Goal: Task Accomplishment & Management: Manage account settings

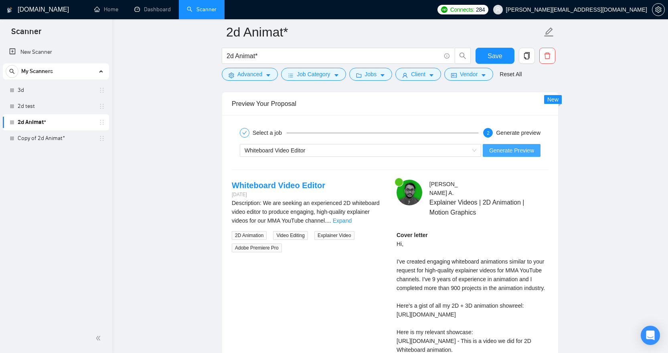
scroll to position [1520, 0]
click at [476, 157] on div "Whiteboard Video Editor" at bounding box center [360, 150] width 241 height 13
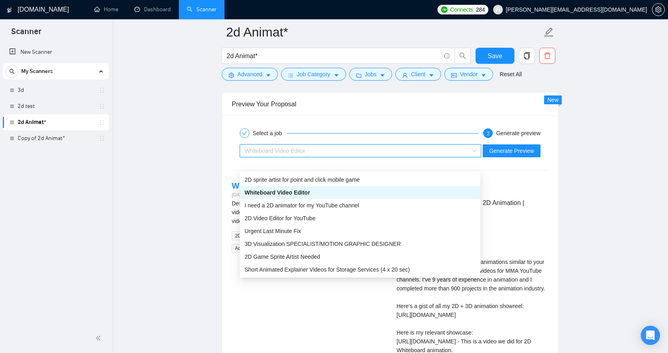
click at [350, 115] on div "Preview Your Proposal" at bounding box center [390, 104] width 317 height 23
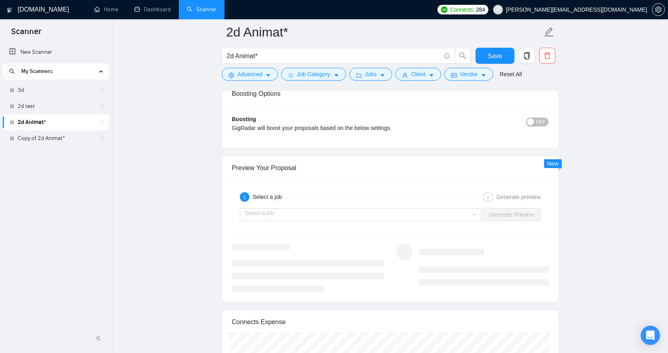
scroll to position [1480, 0]
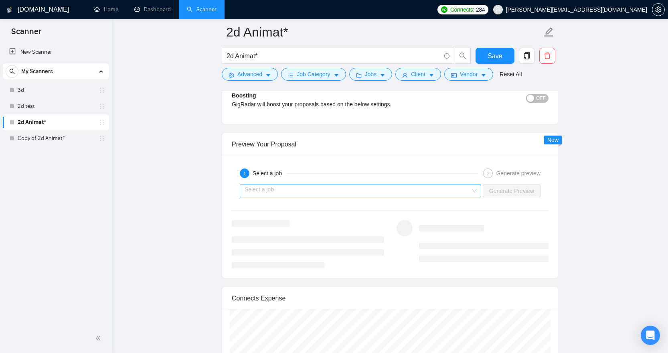
click at [444, 197] on input "search" at bounding box center [357, 191] width 226 height 12
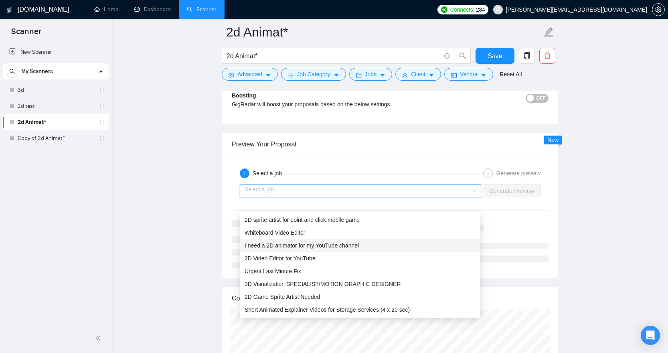
click at [389, 243] on div "I need a 2D animator for my YouTube channel" at bounding box center [359, 245] width 231 height 9
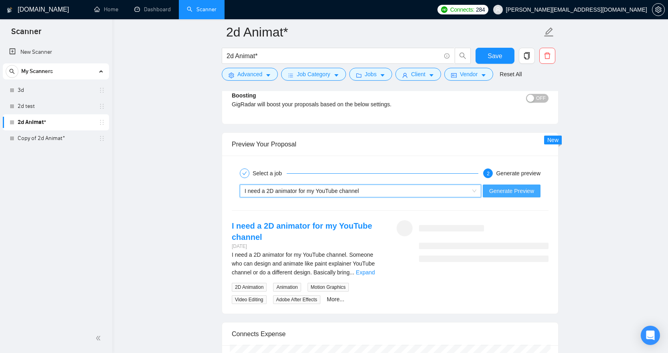
click at [504, 195] on span "Generate Preview" at bounding box center [511, 190] width 45 height 9
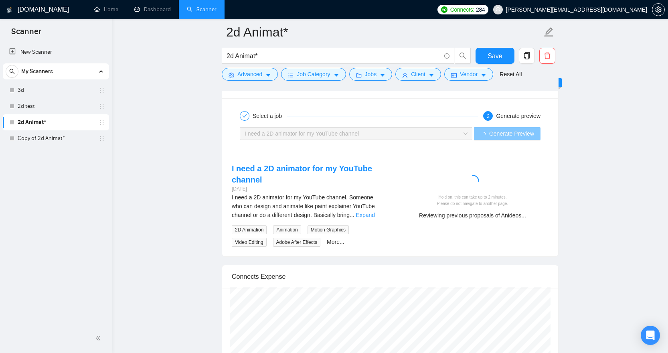
scroll to position [1537, 0]
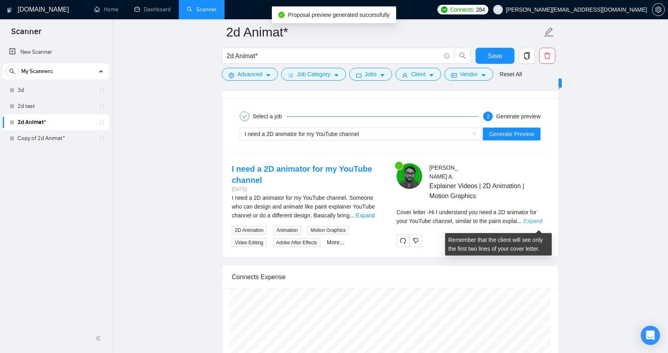
click at [538, 222] on link "Expand" at bounding box center [532, 221] width 19 height 6
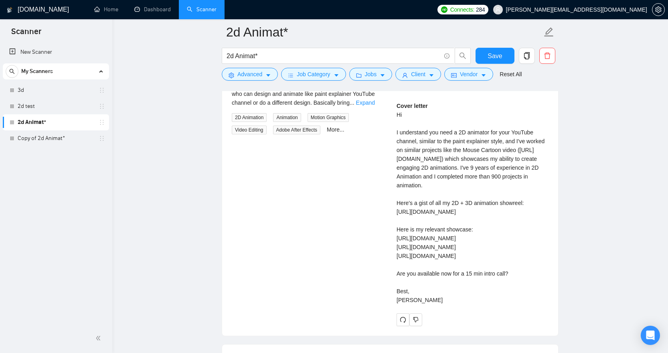
scroll to position [1663, 0]
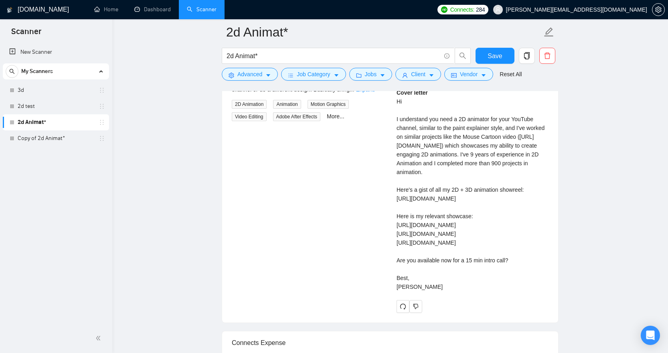
click at [478, 229] on div "Cover letter Hi I understand you need a 2D animator for your YouTube channel, s…" at bounding box center [472, 189] width 152 height 203
copy div "https://vimeo.com/938739916?share=copy"
click at [466, 239] on div "Cover letter Hi I understand you need a 2D animator for your YouTube channel, s…" at bounding box center [472, 189] width 152 height 203
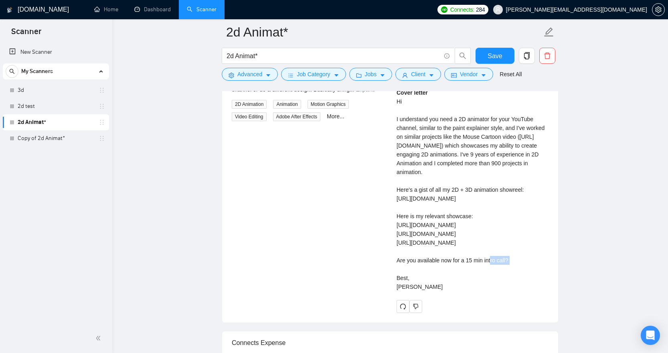
click at [466, 239] on div "Cover letter Hi I understand you need a 2D animator for your YouTube channel, s…" at bounding box center [472, 189] width 152 height 203
copy div "https://vimeo.com/915071124?share=copy"
click at [450, 246] on div "Cover letter Hi I understand you need a 2D animator for your YouTube channel, s…" at bounding box center [472, 189] width 152 height 203
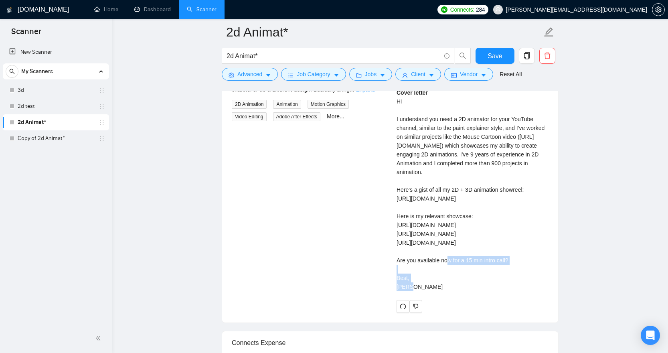
click at [450, 246] on div "Cover letter Hi I understand you need a 2D animator for your YouTube channel, s…" at bounding box center [472, 189] width 152 height 203
copy div "https://youtu.be/WpuS38hTQjo?si=xjk4kZnCwoUtNyDn"
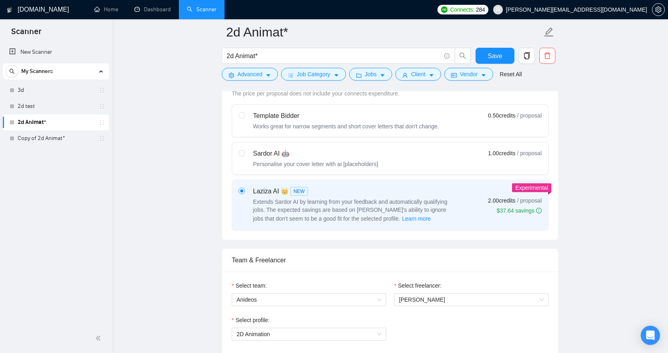
scroll to position [275, 0]
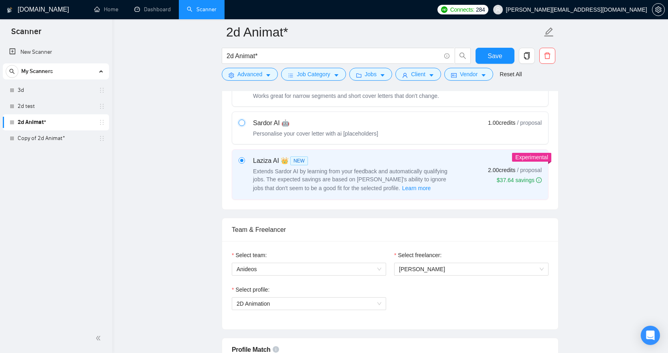
click at [240, 123] on input "radio" at bounding box center [241, 122] width 6 height 6
radio input "true"
radio input "false"
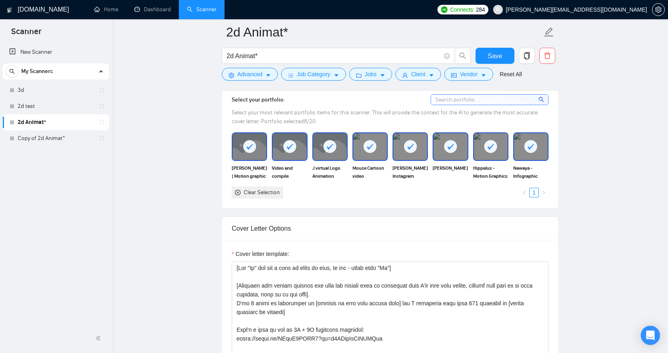
scroll to position [594, 0]
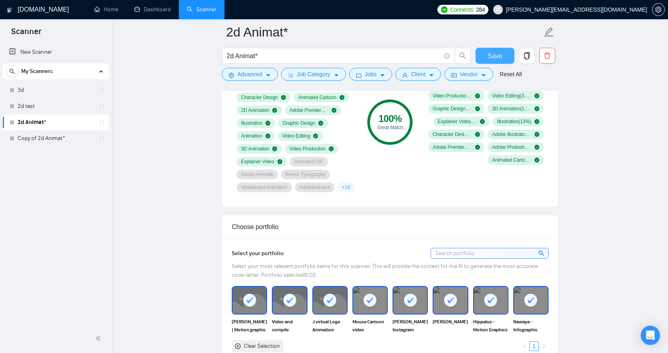
click at [496, 59] on span "Save" at bounding box center [494, 56] width 14 height 10
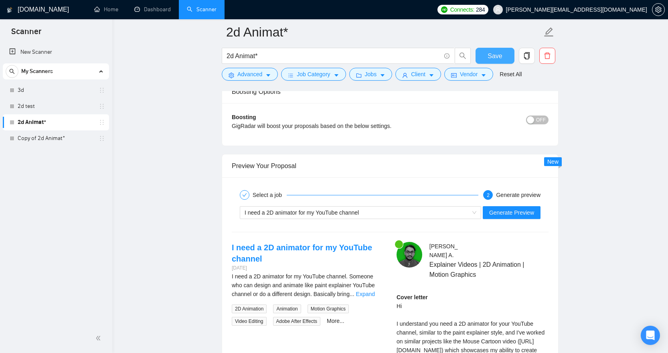
scroll to position [1483, 0]
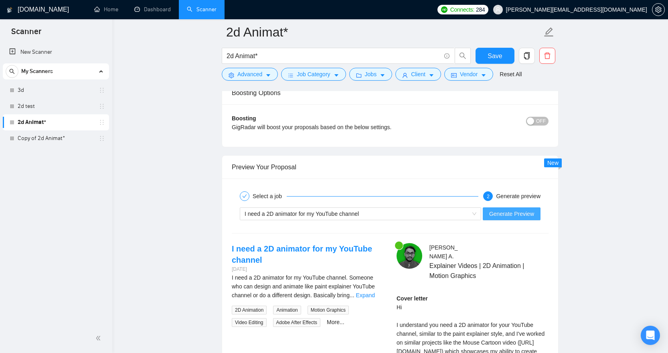
click at [517, 220] on button "Generate Preview" at bounding box center [511, 213] width 58 height 13
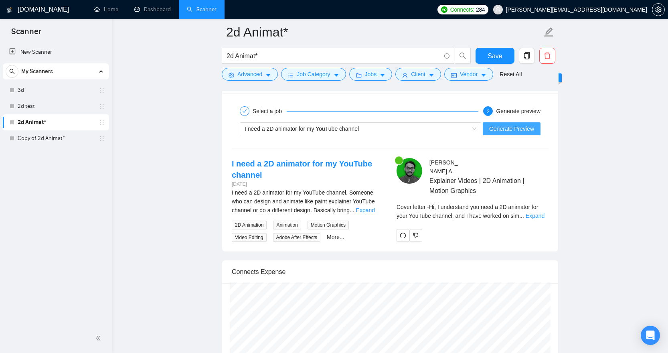
scroll to position [1586, 0]
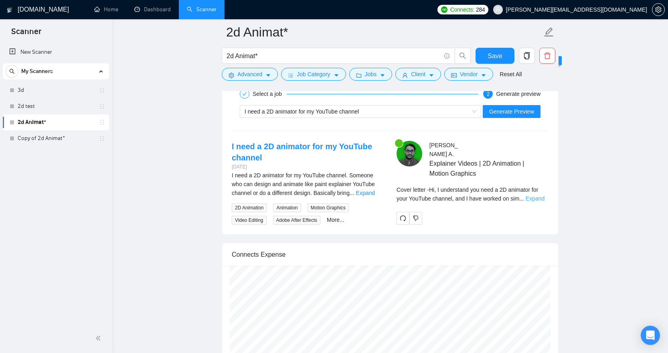
click at [535, 202] on link "Expand" at bounding box center [534, 198] width 19 height 6
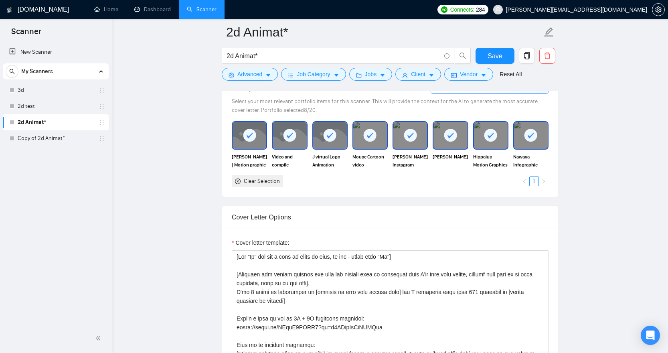
scroll to position [670, 0]
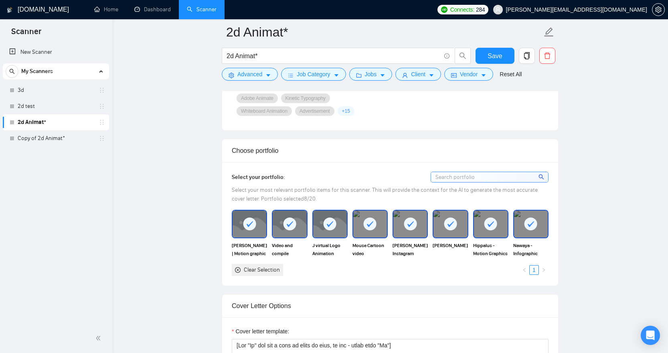
click at [362, 229] on div at bounding box center [370, 223] width 34 height 26
click at [362, 229] on img at bounding box center [370, 223] width 34 height 26
click at [362, 229] on div at bounding box center [370, 223] width 34 height 26
click at [362, 229] on img at bounding box center [370, 223] width 34 height 26
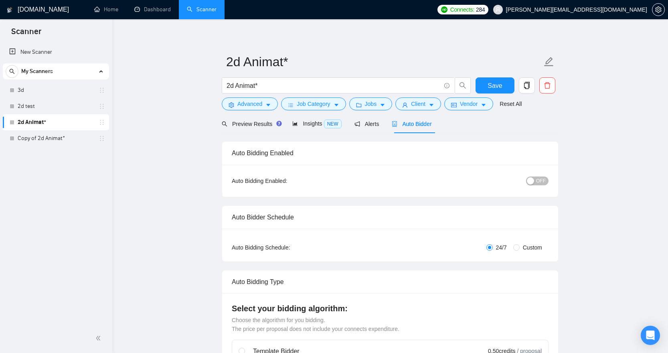
scroll to position [0, 0]
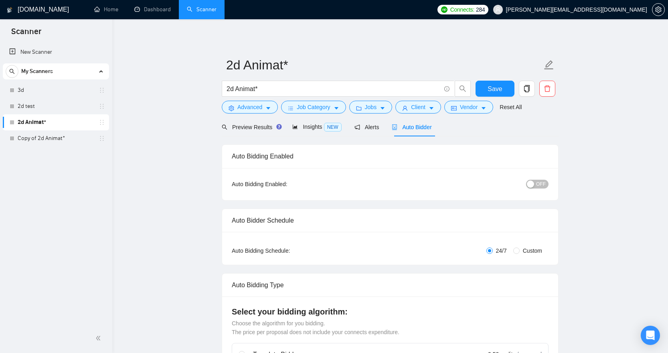
click at [538, 184] on span "OFF" at bounding box center [541, 184] width 10 height 9
click at [501, 88] on span "Save" at bounding box center [494, 89] width 14 height 10
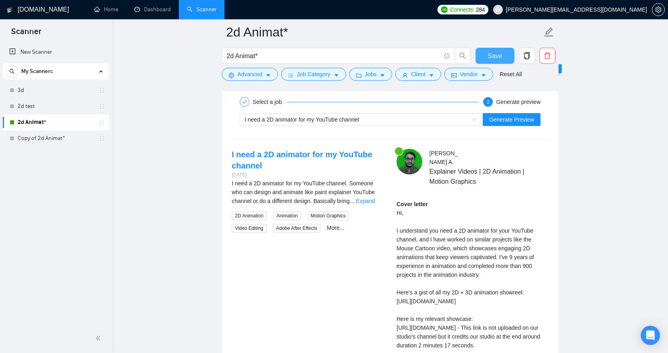
scroll to position [1577, 0]
click at [453, 126] on div "I need a 2D animator for my YouTube channel" at bounding box center [356, 120] width 224 height 12
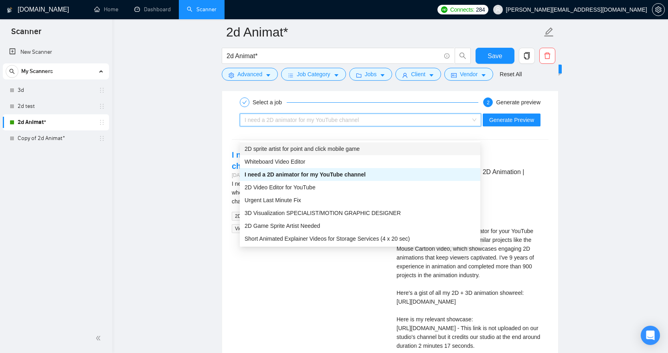
click at [382, 147] on div "2D sprite artist for point and click mobile game" at bounding box center [359, 148] width 231 height 9
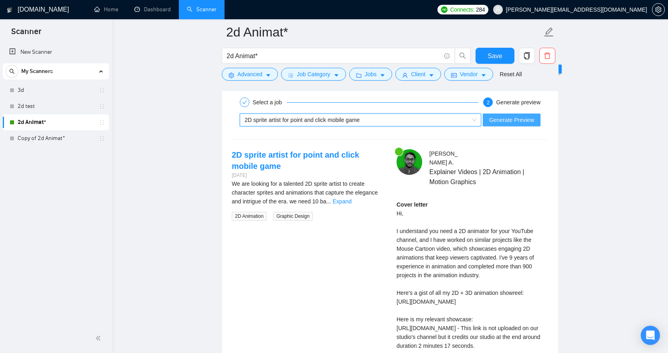
click at [523, 124] on span "Generate Preview" at bounding box center [511, 119] width 45 height 9
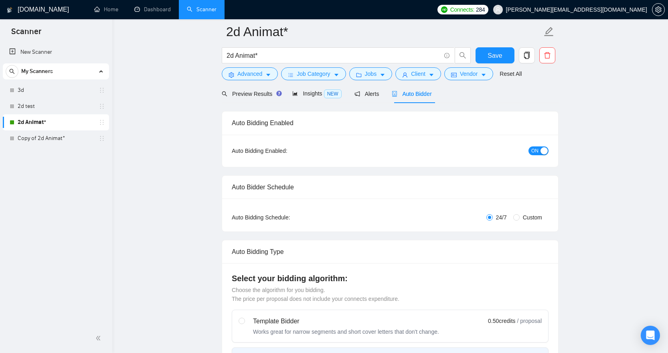
scroll to position [0, 0]
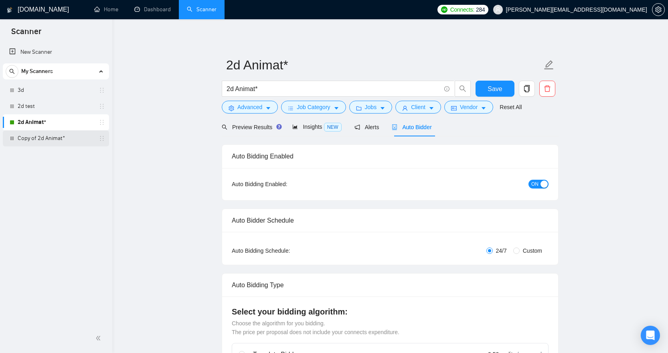
click at [65, 140] on link "Copy of 2d Animat*" at bounding box center [56, 138] width 76 height 16
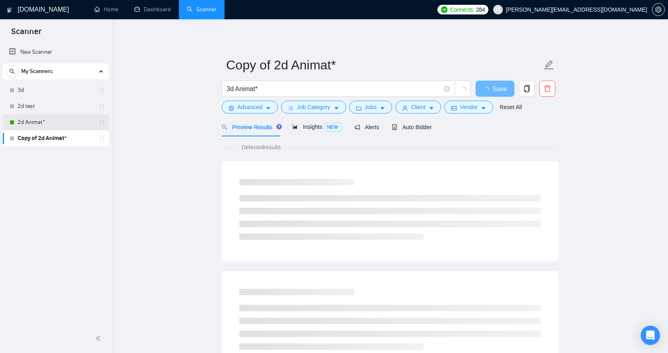
click at [59, 123] on link "2d Animat*" at bounding box center [56, 122] width 76 height 16
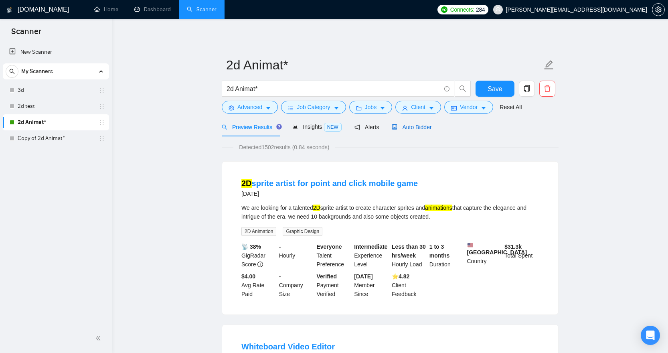
click at [410, 124] on span "Auto Bidder" at bounding box center [412, 127] width 40 height 6
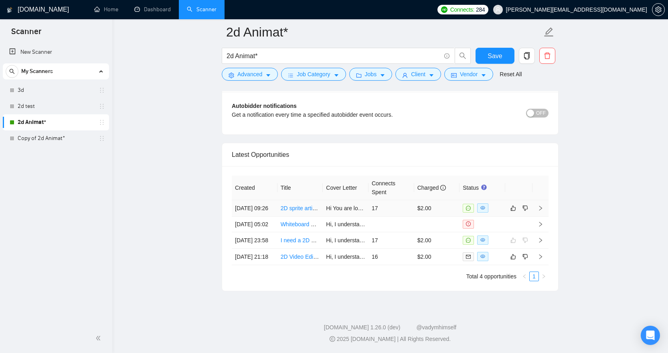
scroll to position [2001, 0]
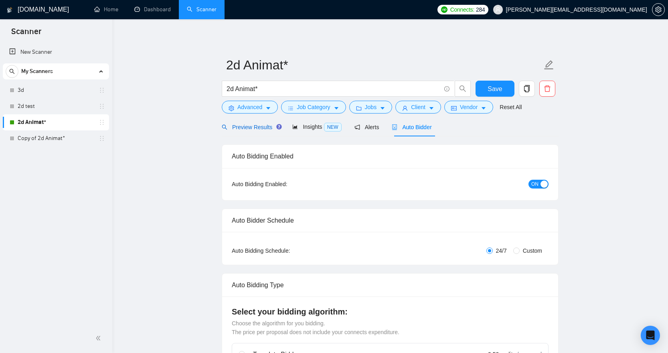
click at [265, 127] on span "Preview Results" at bounding box center [251, 127] width 58 height 6
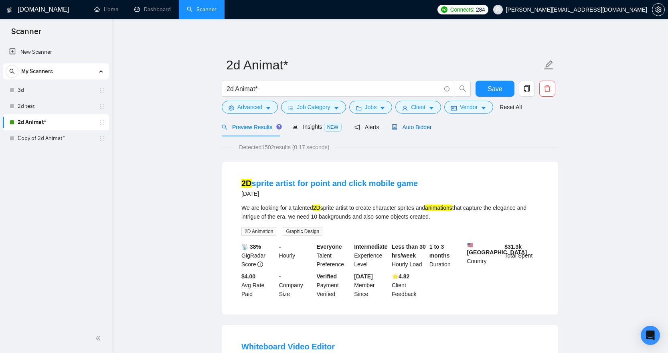
click at [425, 125] on span "Auto Bidder" at bounding box center [412, 127] width 40 height 6
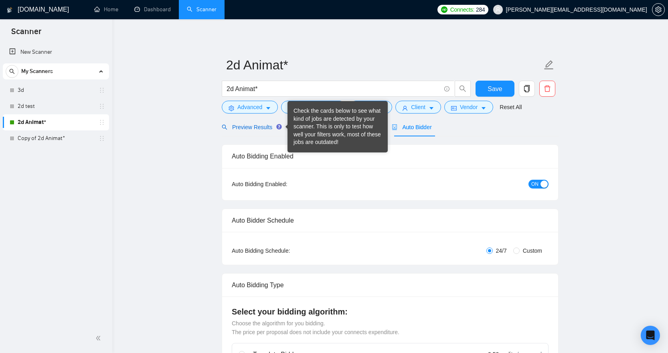
click at [255, 129] on span "Preview Results" at bounding box center [251, 127] width 58 height 6
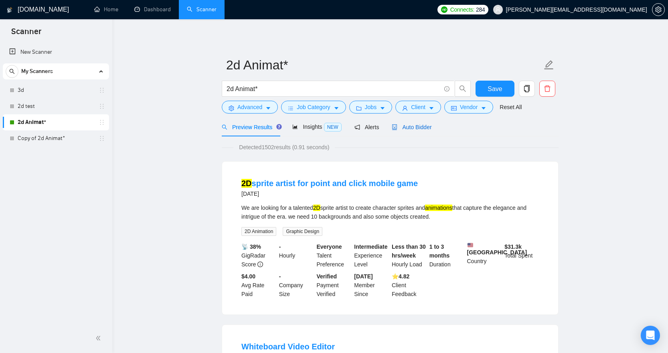
click at [419, 125] on span "Auto Bidder" at bounding box center [412, 127] width 40 height 6
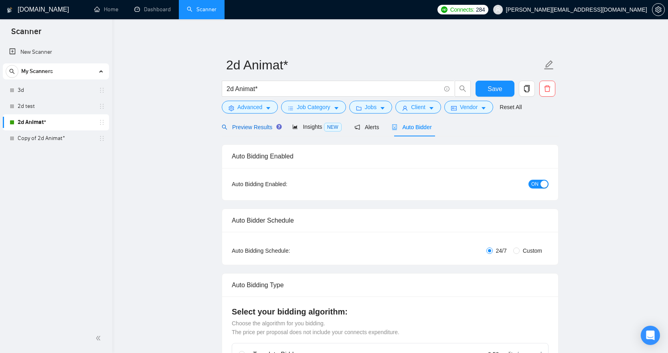
click at [240, 126] on span "Preview Results" at bounding box center [251, 127] width 58 height 6
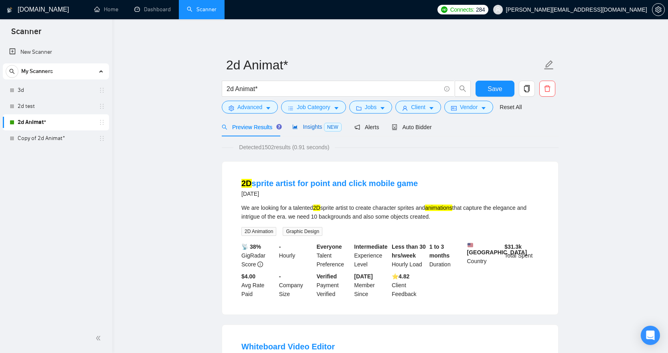
click at [321, 128] on span "Insights NEW" at bounding box center [316, 126] width 49 height 6
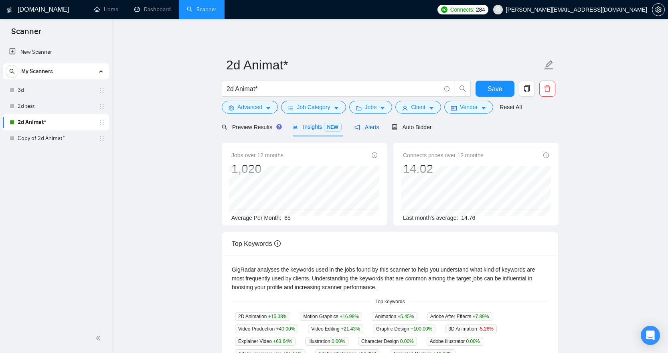
click at [376, 126] on span "Alerts" at bounding box center [366, 127] width 25 height 6
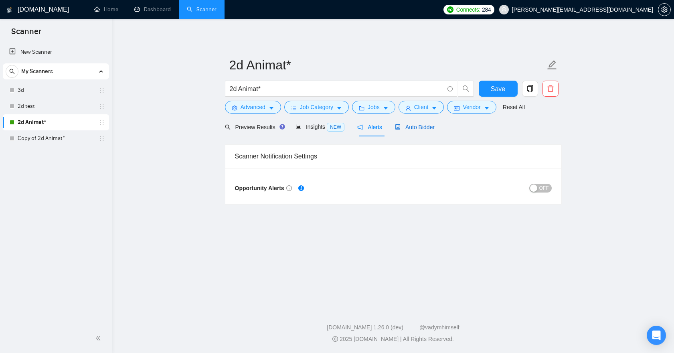
click at [427, 129] on span "Auto Bidder" at bounding box center [415, 127] width 40 height 6
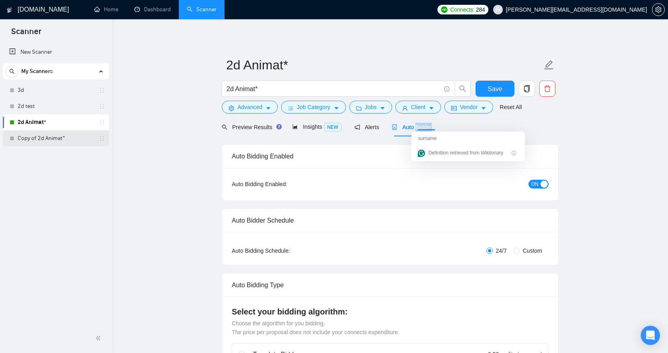
click at [34, 141] on link "Copy of 2d Animat*" at bounding box center [56, 138] width 76 height 16
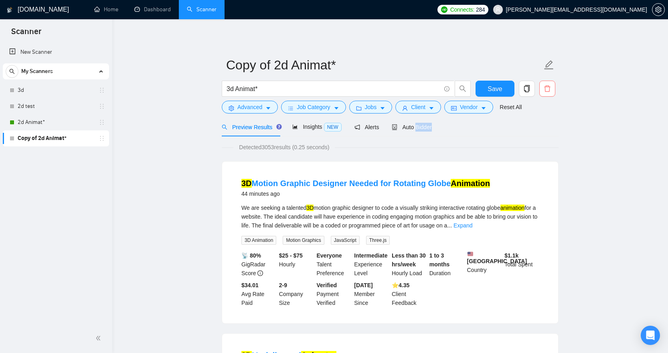
click at [545, 85] on icon "delete" at bounding box center [546, 88] width 7 height 7
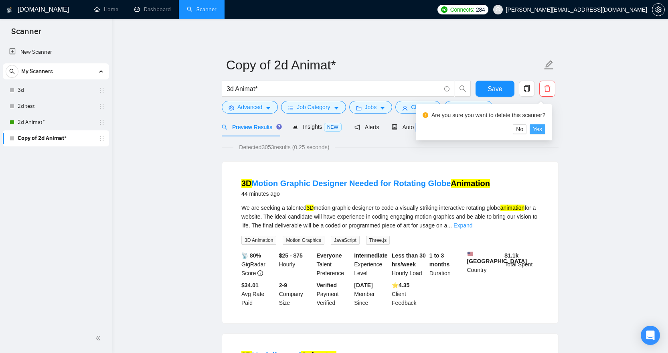
click at [537, 126] on span "Yes" at bounding box center [537, 129] width 9 height 9
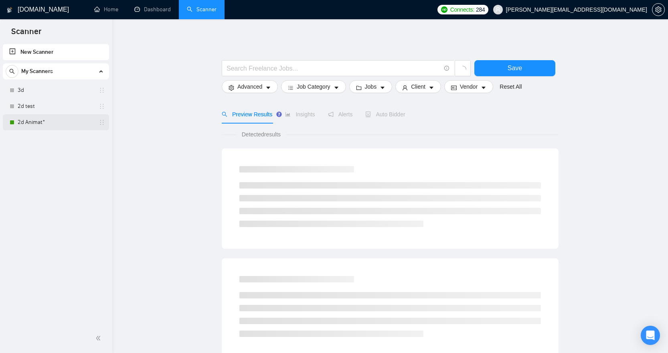
click at [60, 117] on link "2d Animat*" at bounding box center [56, 122] width 76 height 16
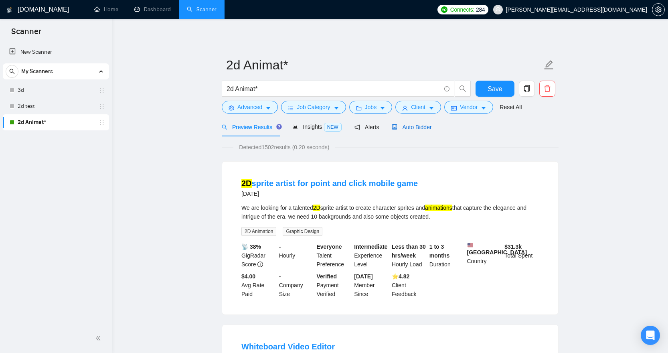
click at [421, 125] on span "Auto Bidder" at bounding box center [412, 127] width 40 height 6
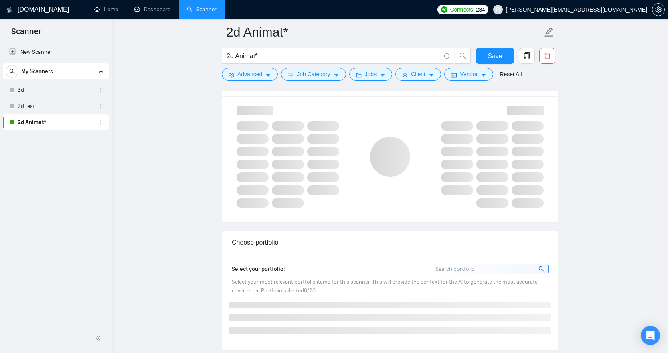
scroll to position [674, 0]
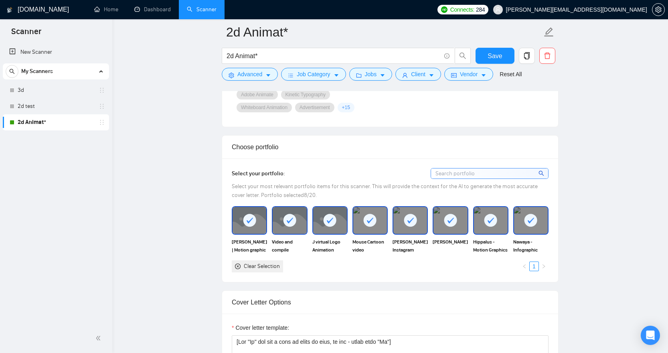
click at [490, 178] on input at bounding box center [489, 173] width 117 height 10
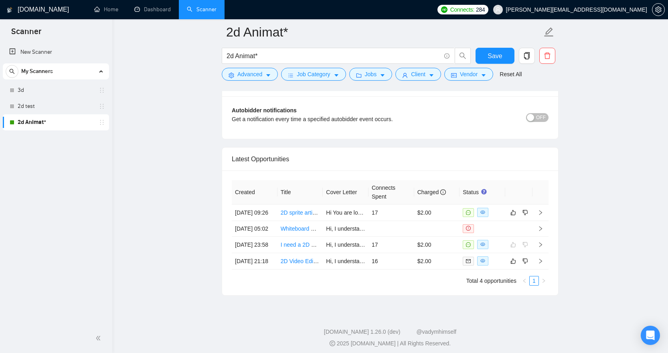
scroll to position [2001, 0]
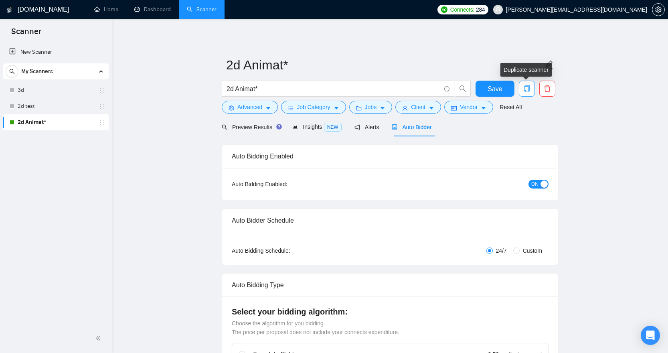
click at [528, 88] on icon "copy" at bounding box center [526, 88] width 7 height 7
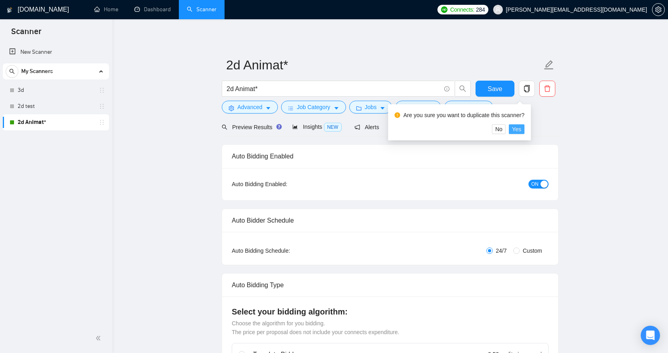
click at [521, 127] on span "Yes" at bounding box center [516, 129] width 9 height 9
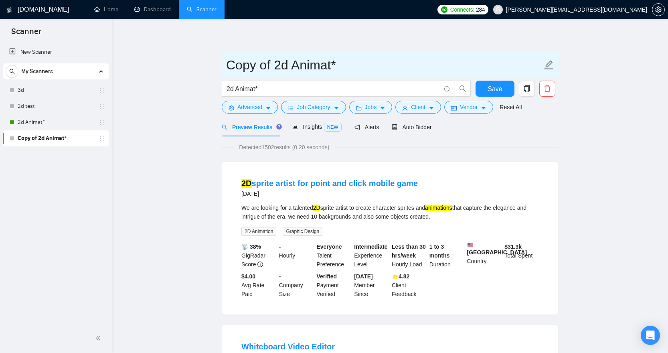
click at [549, 63] on icon "edit" at bounding box center [548, 64] width 9 height 9
drag, startPoint x: 257, startPoint y: 54, endPoint x: 171, endPoint y: 47, distance: 86.1
type input "3D Product"
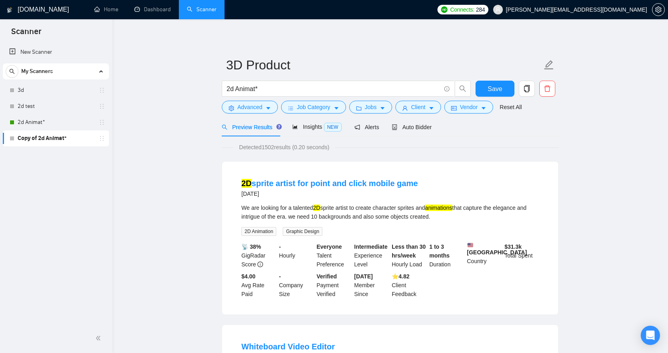
drag, startPoint x: 259, startPoint y: 88, endPoint x: 161, endPoint y: 80, distance: 98.1
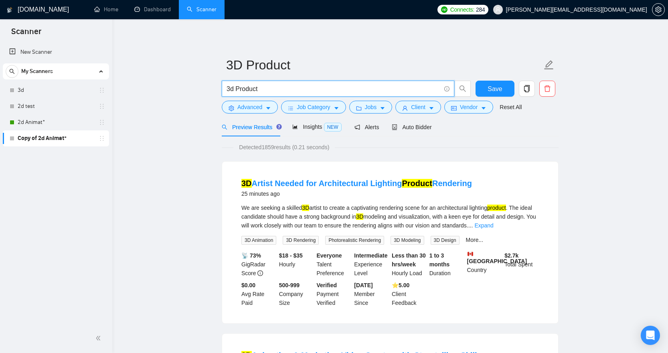
type input "3d Product"
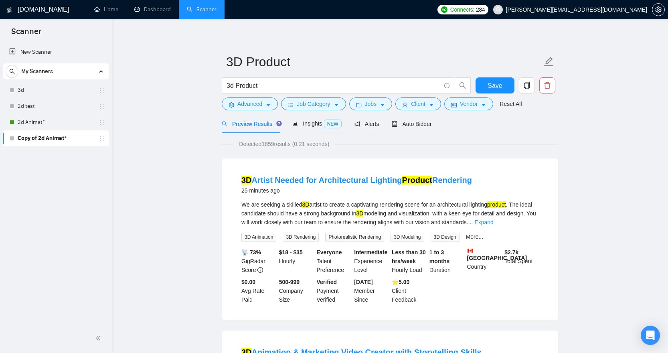
scroll to position [19, 0]
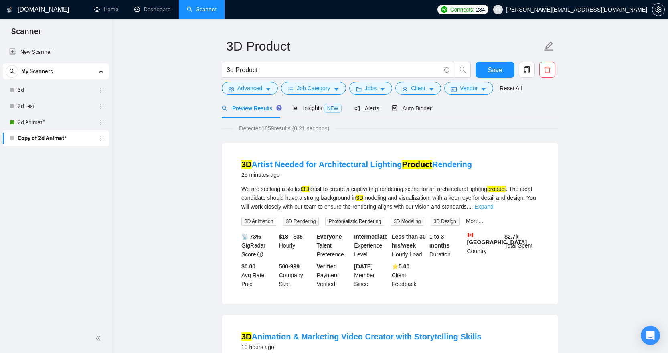
click at [493, 206] on link "Expand" at bounding box center [483, 206] width 19 height 6
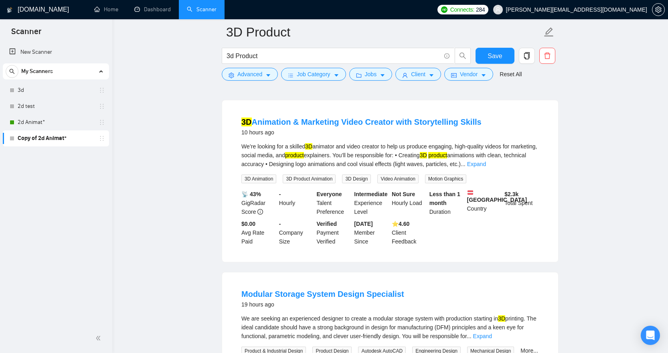
scroll to position [234, 0]
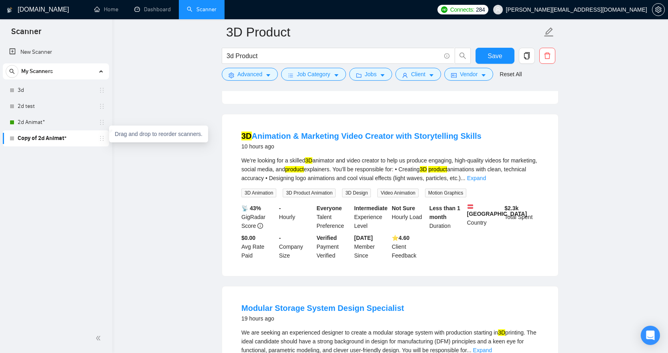
click at [103, 138] on icon "holder" at bounding box center [102, 138] width 6 height 6
click at [14, 137] on div "Inactive - Bidding paused or not configured" at bounding box center [66, 146] width 107 height 26
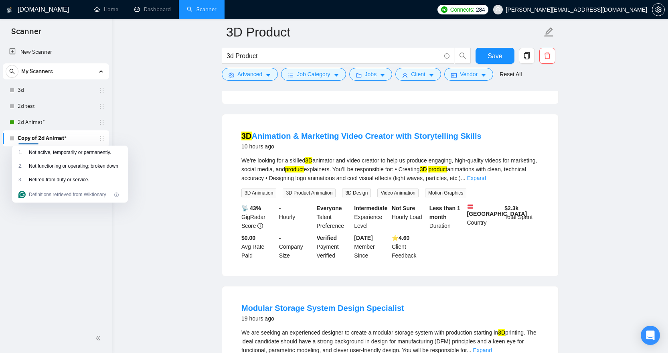
click at [92, 133] on link "Copy of 2d Animat*" at bounding box center [56, 138] width 76 height 16
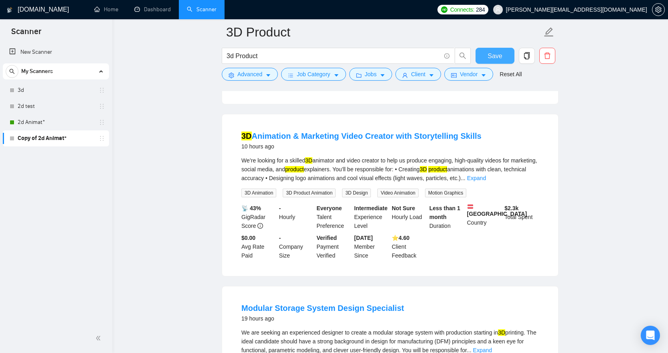
click at [491, 57] on span "Save" at bounding box center [494, 56] width 14 height 10
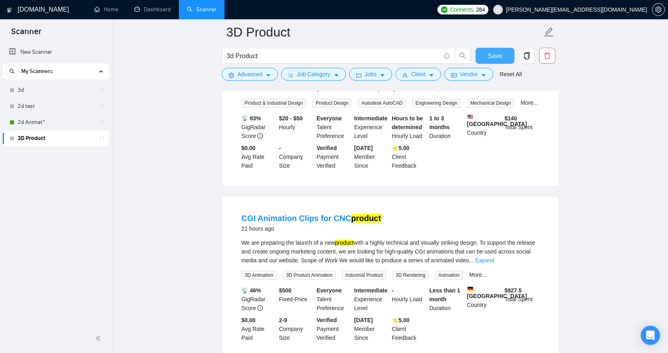
scroll to position [601, 0]
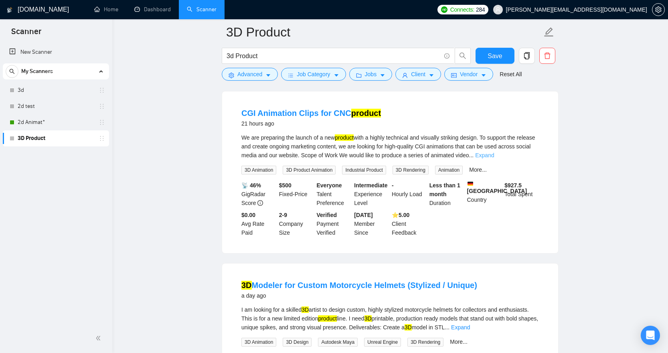
click at [494, 158] on link "Expand" at bounding box center [484, 155] width 19 height 6
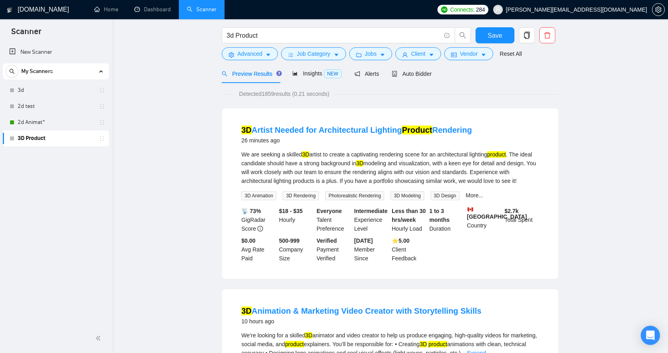
scroll to position [0, 0]
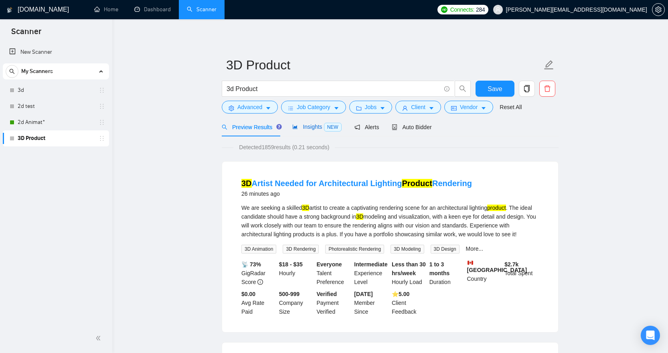
click at [311, 127] on span "Insights NEW" at bounding box center [316, 126] width 49 height 6
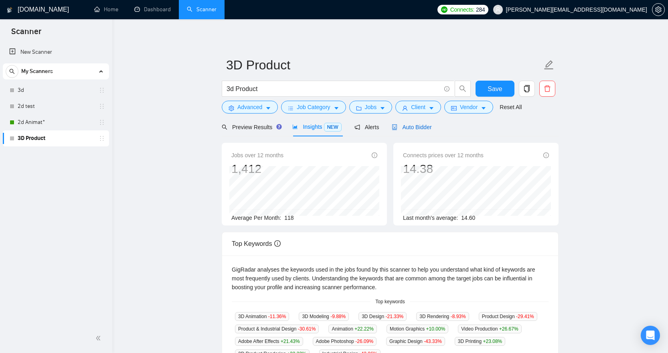
click at [417, 130] on span "Auto Bidder" at bounding box center [412, 127] width 40 height 6
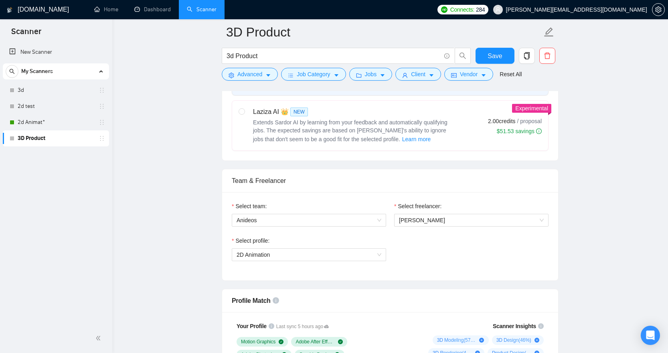
scroll to position [343, 0]
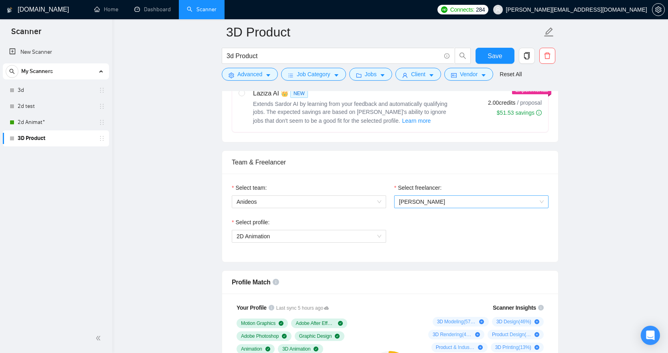
click at [439, 203] on span "[PERSON_NAME]" at bounding box center [471, 202] width 145 height 12
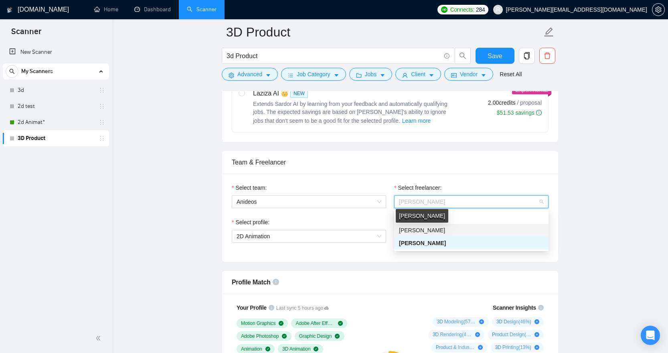
click at [429, 227] on span "[PERSON_NAME]" at bounding box center [422, 230] width 46 height 6
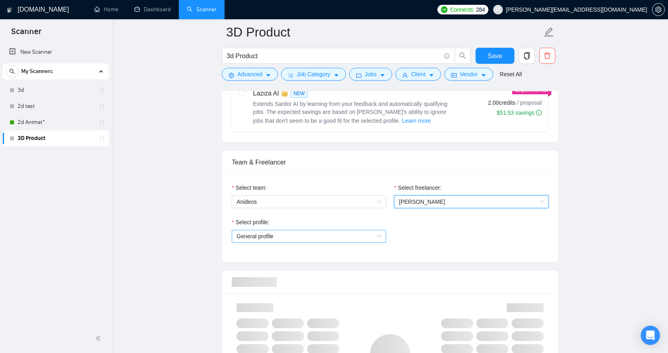
click at [379, 233] on span "General profile" at bounding box center [308, 236] width 145 height 12
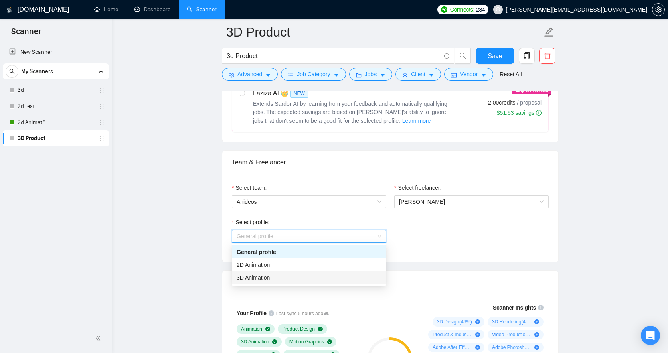
click at [321, 275] on div "3D Animation" at bounding box center [308, 277] width 145 height 9
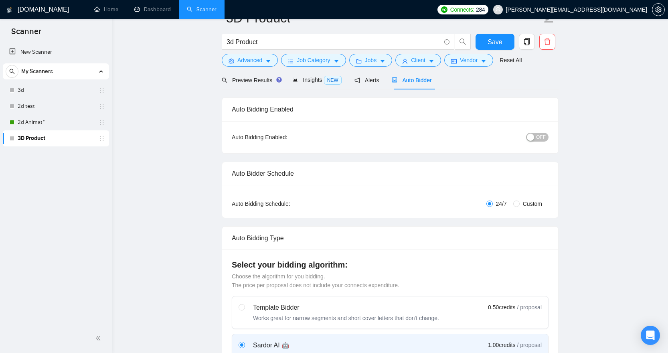
scroll to position [0, 0]
